Goal: Information Seeking & Learning: Learn about a topic

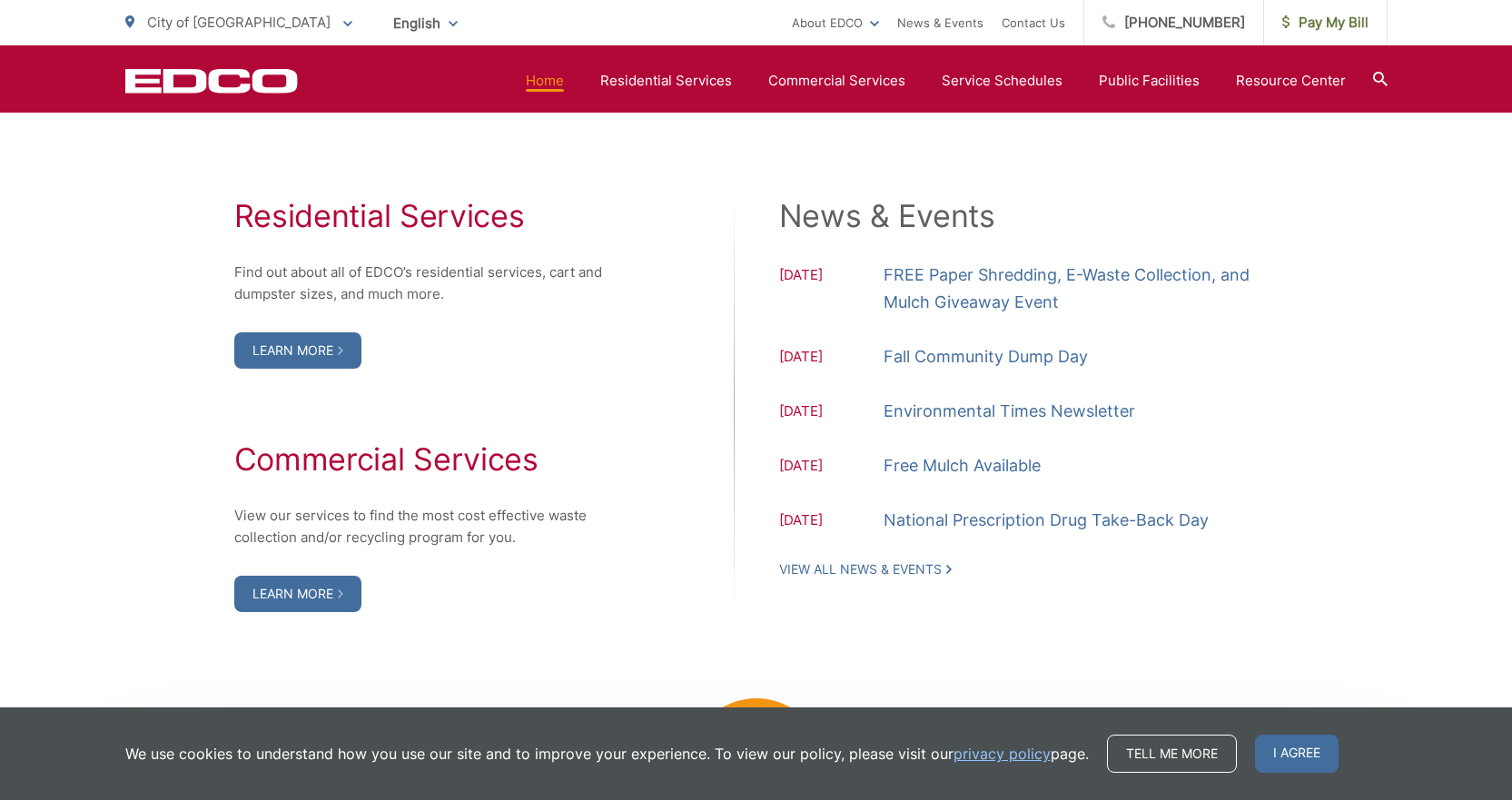
scroll to position [1815, 0]
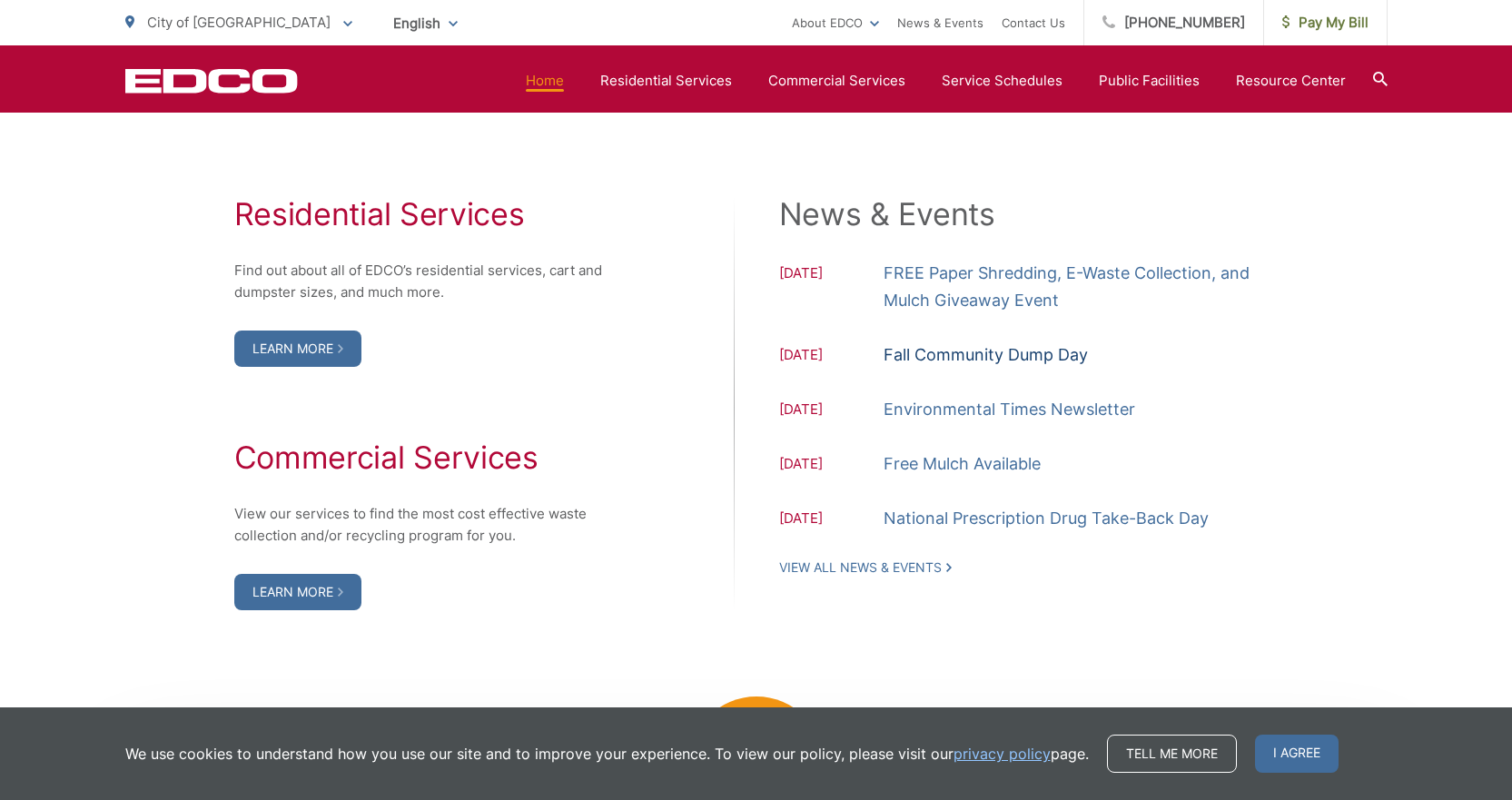
click at [762, 354] on link "Fall Community Dump Day" at bounding box center [985, 354] width 204 height 28
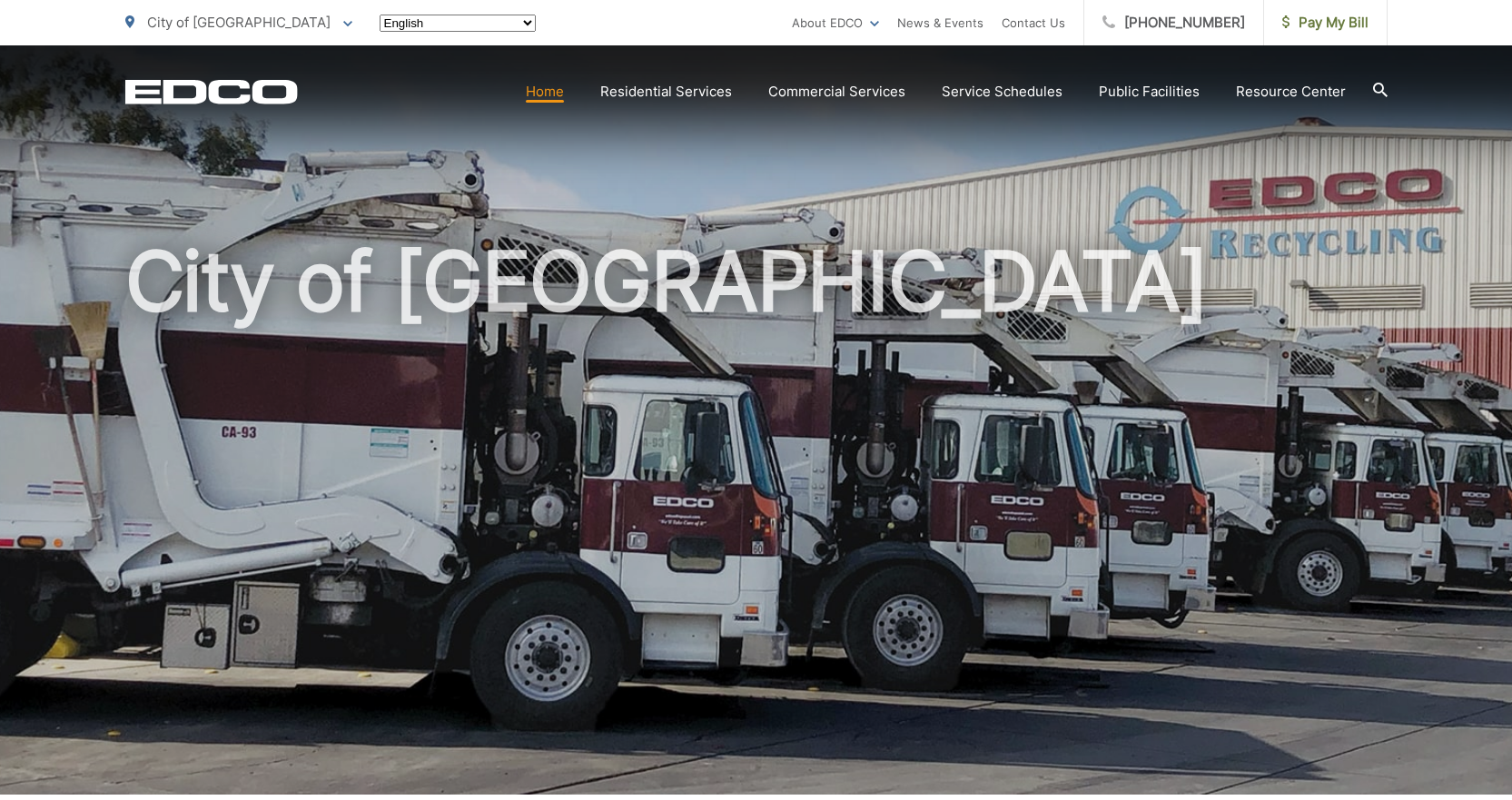
scroll to position [1815, 0]
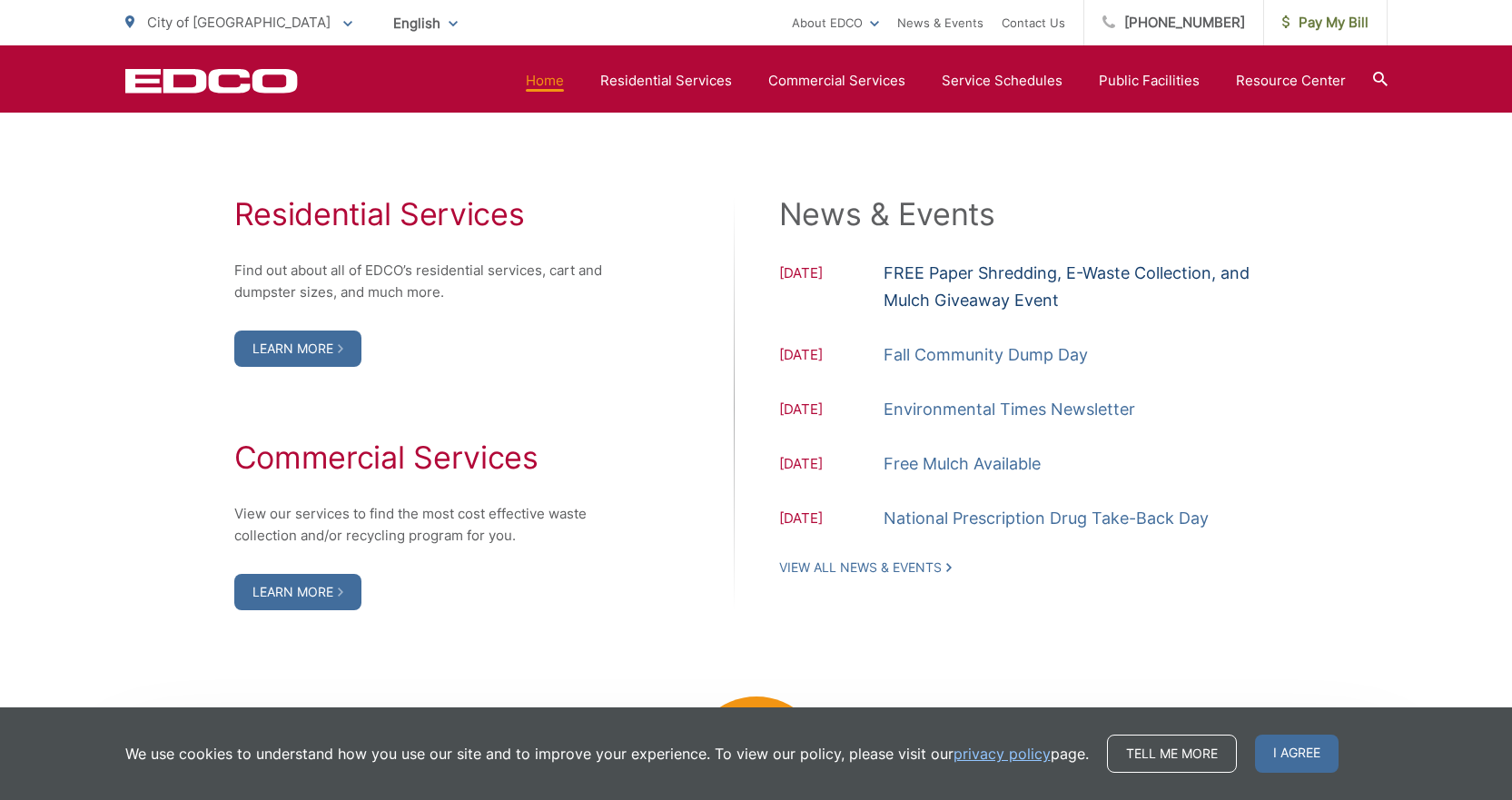
click at [978, 268] on link "FREE Paper Shredding, E-Waste Collection, and Mulch Giveaway Event" at bounding box center [1080, 287] width 395 height 54
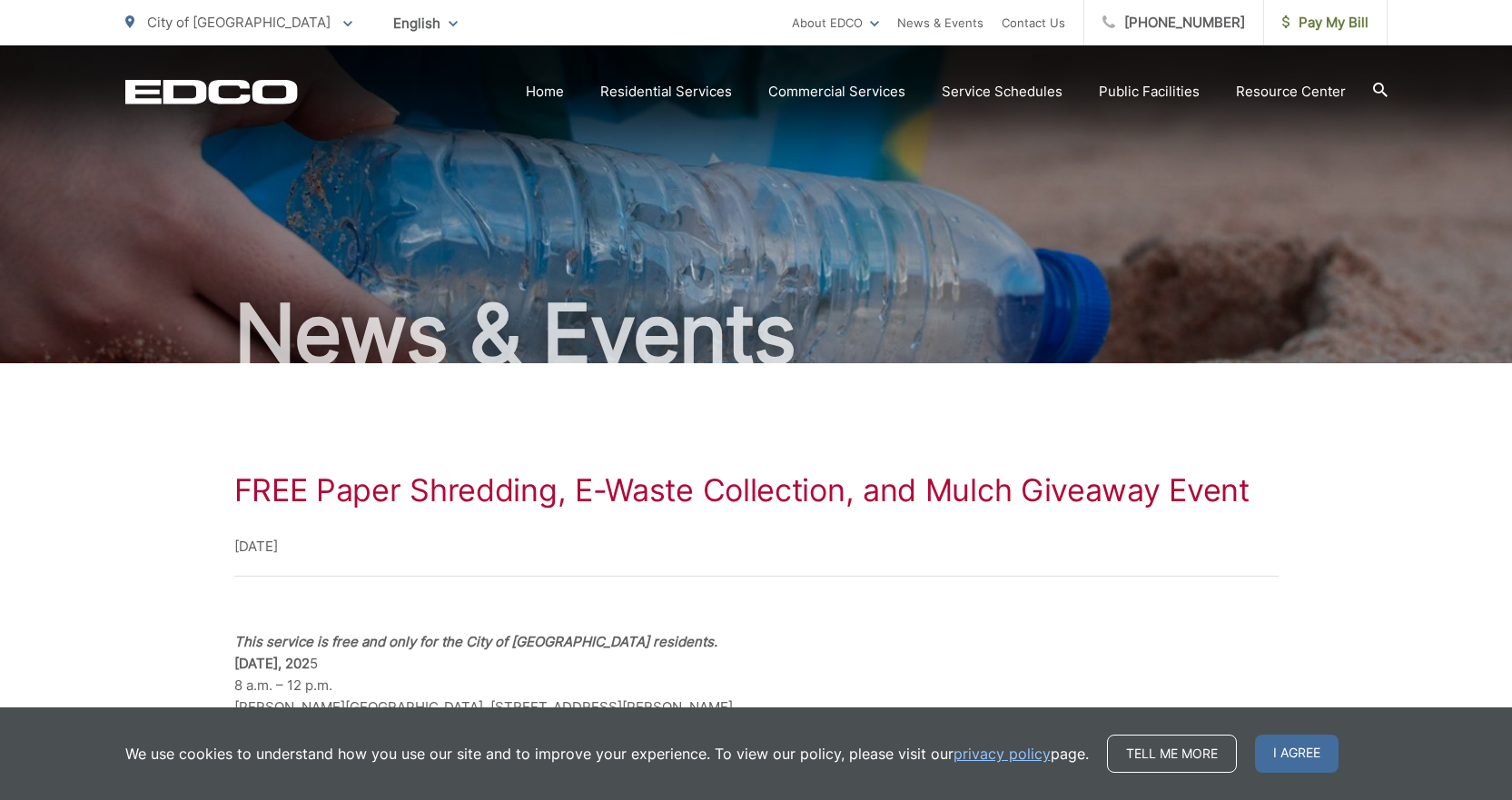
scroll to position [90, 0]
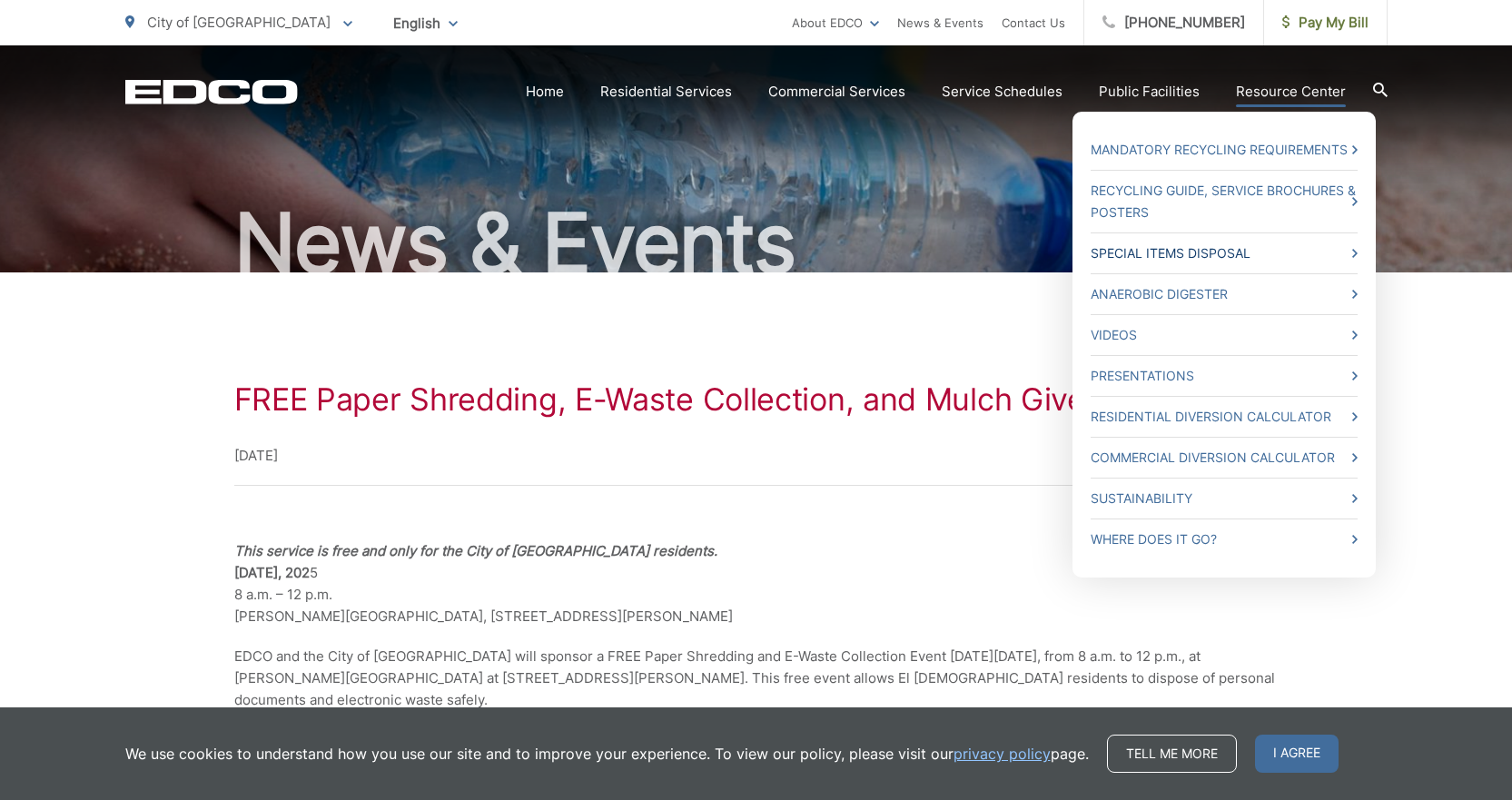
click at [1132, 252] on link "Special Items Disposal" at bounding box center [1223, 252] width 267 height 22
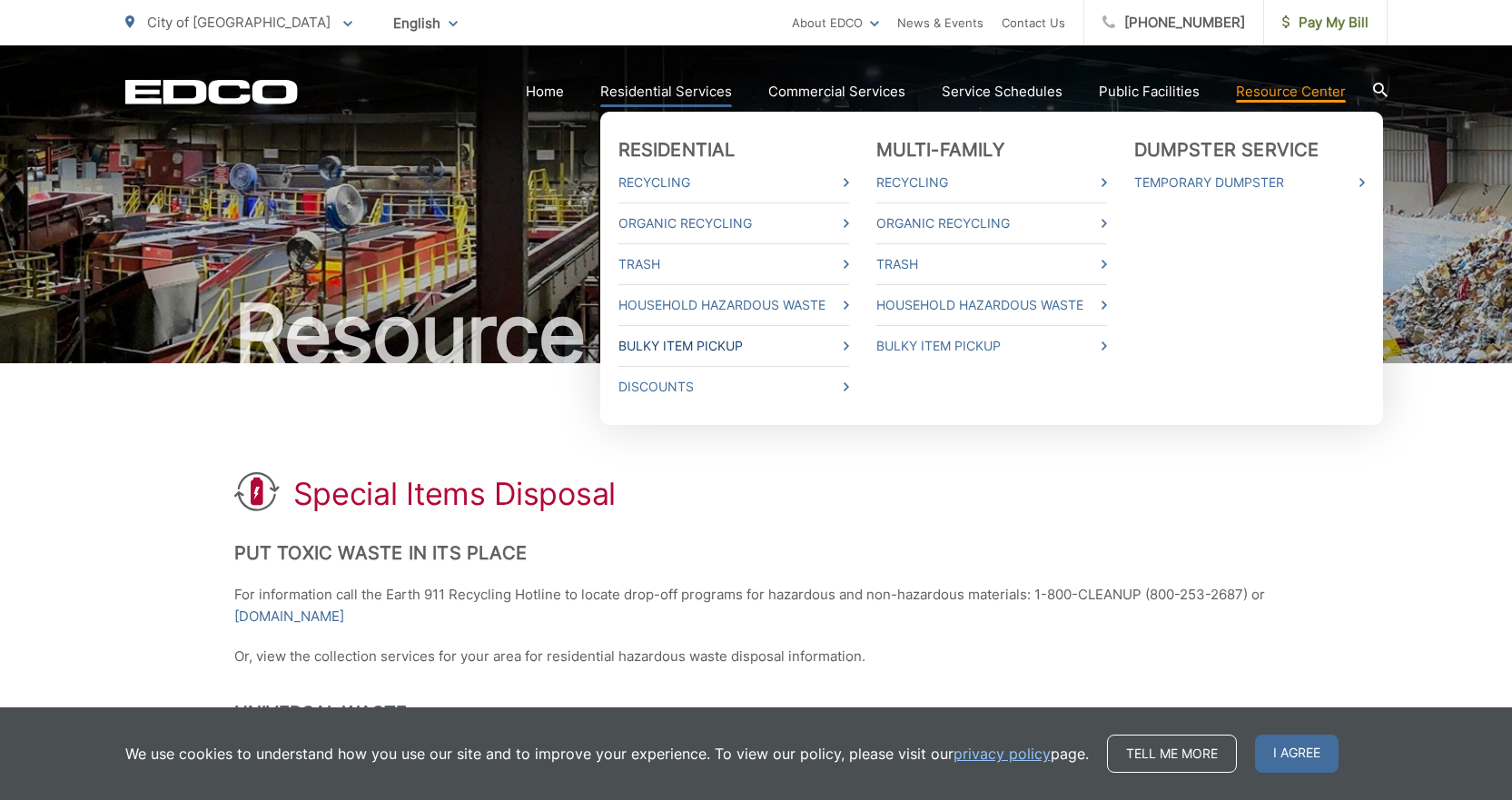
click at [701, 341] on link "Bulky Item Pickup" at bounding box center [734, 346] width 231 height 22
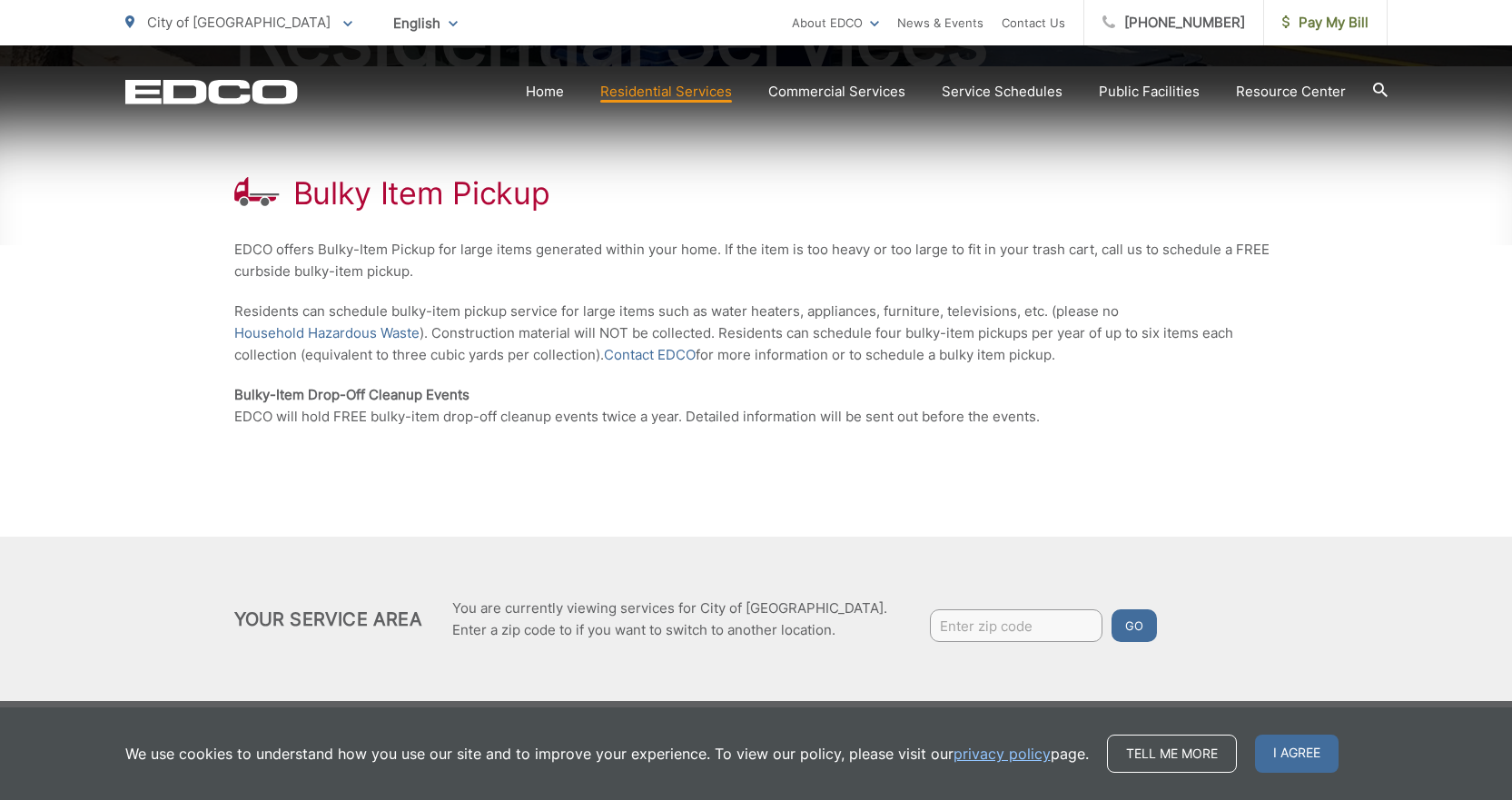
scroll to position [310, 0]
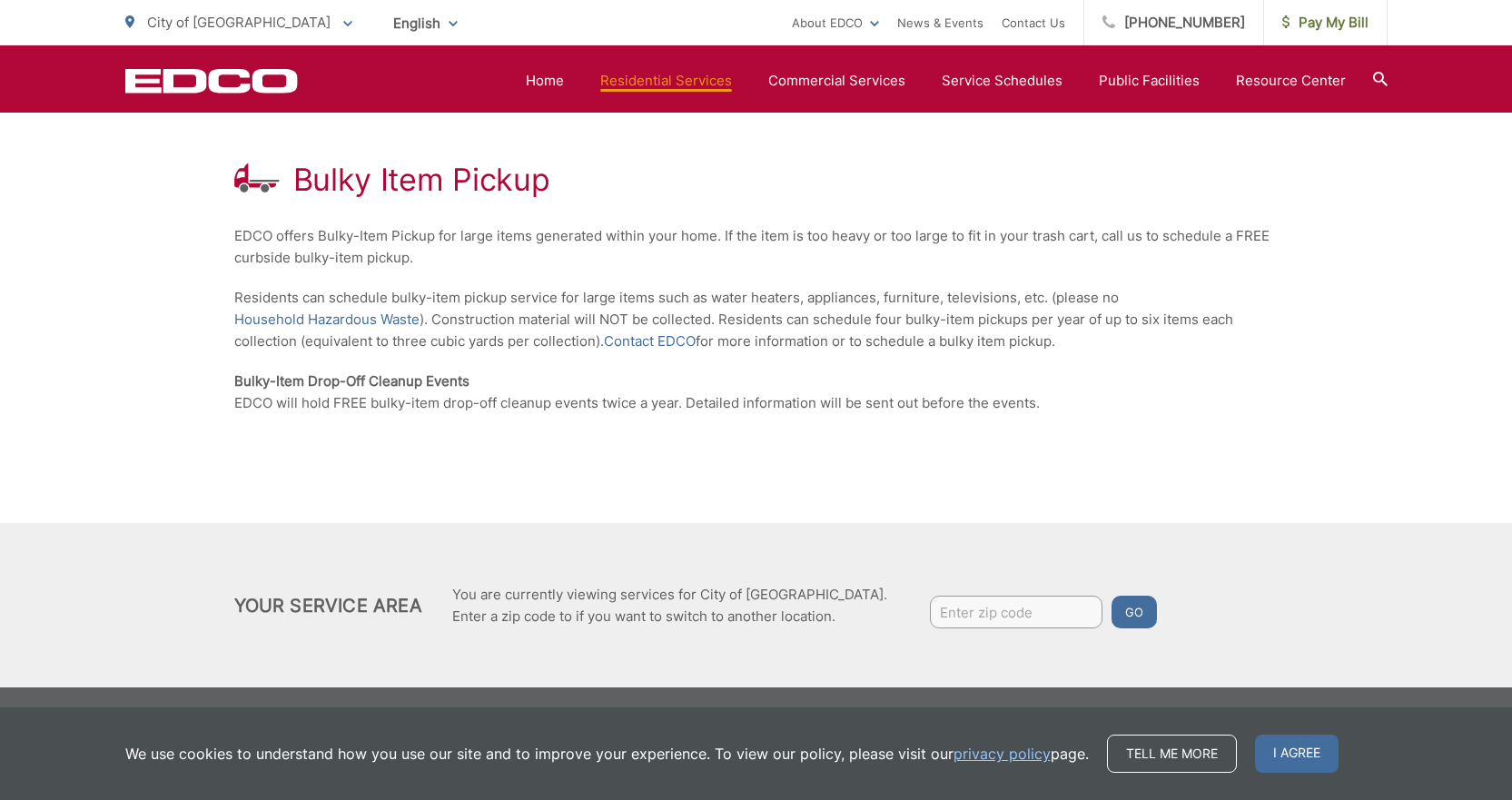
drag, startPoint x: 990, startPoint y: 187, endPoint x: 923, endPoint y: 183, distance: 67.1
click at [923, 183] on div "Bulky Item Pickup" at bounding box center [756, 180] width 1044 height 36
